Goal: Information Seeking & Learning: Check status

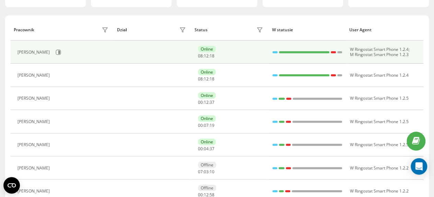
scroll to position [103, 0]
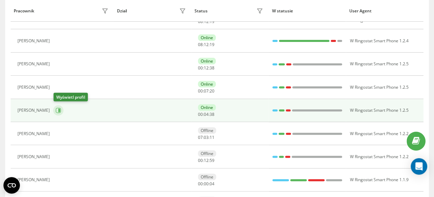
click at [60, 110] on icon at bounding box center [59, 110] width 2 height 3
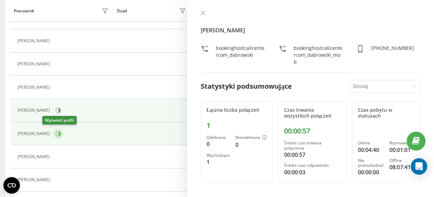
click at [58, 132] on icon at bounding box center [59, 133] width 2 height 3
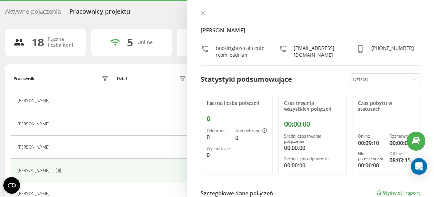
scroll to position [34, 0]
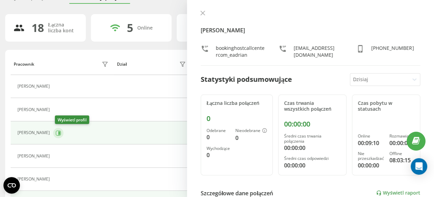
click at [60, 133] on icon at bounding box center [59, 132] width 2 height 3
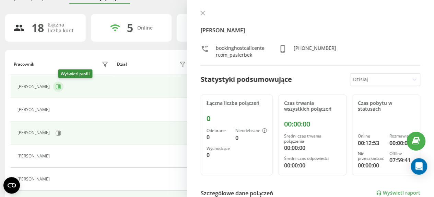
click at [60, 87] on icon at bounding box center [59, 86] width 2 height 3
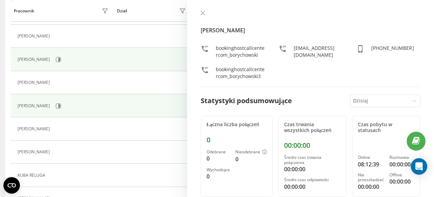
scroll to position [137, 0]
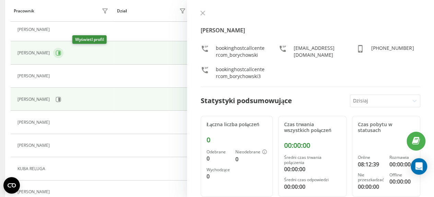
click at [60, 53] on icon at bounding box center [59, 52] width 2 height 3
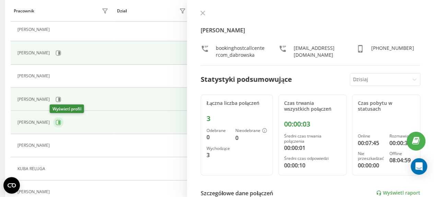
click at [58, 122] on icon at bounding box center [59, 122] width 2 height 3
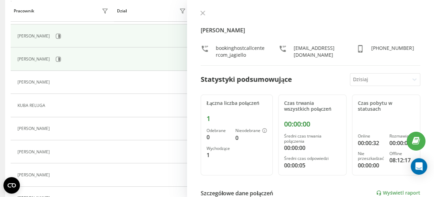
scroll to position [180, 0]
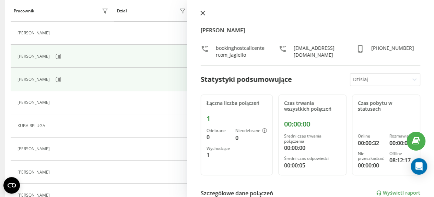
click at [204, 12] on icon at bounding box center [203, 13] width 4 height 4
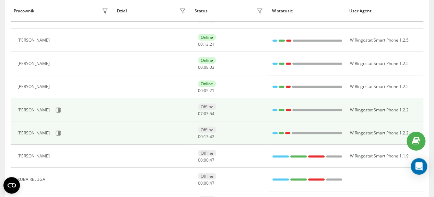
scroll to position [112, 0]
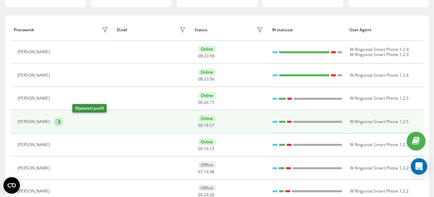
click at [61, 120] on icon at bounding box center [58, 121] width 5 height 5
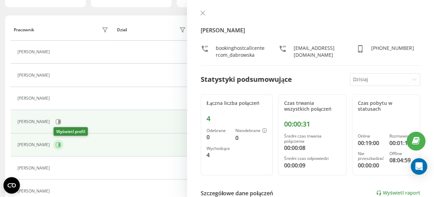
click at [60, 145] on icon at bounding box center [59, 144] width 2 height 3
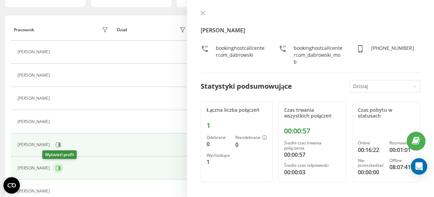
click at [56, 167] on icon at bounding box center [58, 167] width 5 height 5
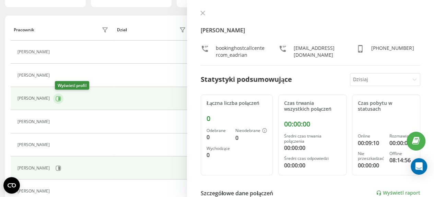
click at [60, 98] on icon at bounding box center [59, 97] width 2 height 3
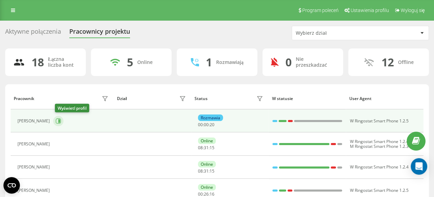
click at [60, 120] on icon at bounding box center [59, 120] width 2 height 3
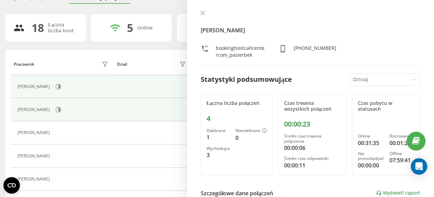
scroll to position [69, 0]
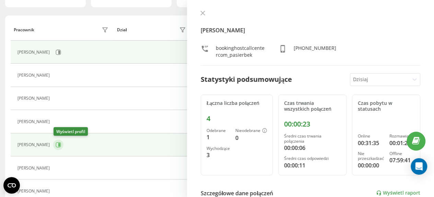
click at [61, 144] on button at bounding box center [58, 144] width 10 height 10
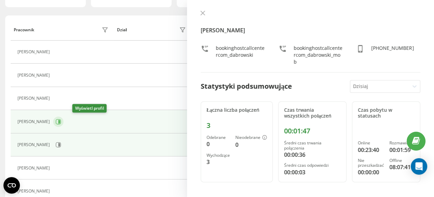
click at [60, 121] on icon at bounding box center [59, 121] width 2 height 3
